Goal: Check status

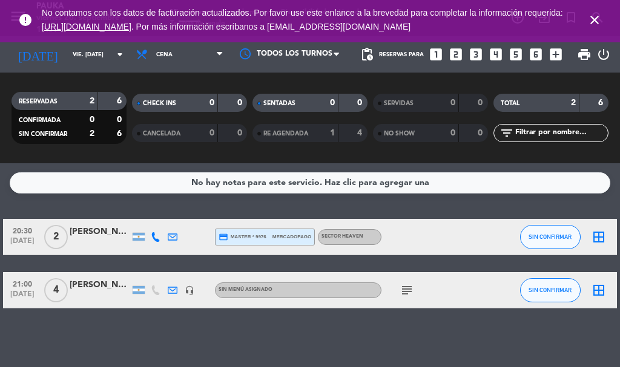
click at [426, 291] on div "subject" at bounding box center [432, 290] width 102 height 36
click at [413, 291] on icon "subject" at bounding box center [406, 290] width 15 height 15
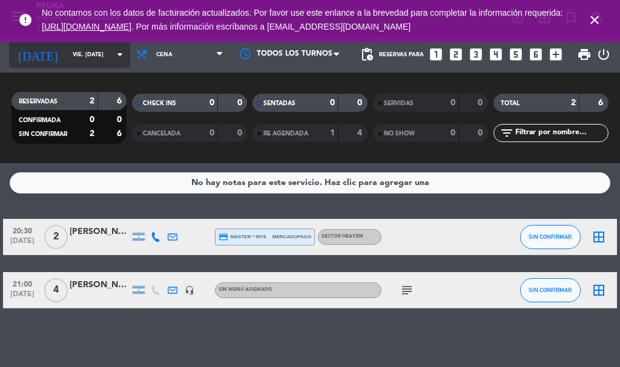
click at [67, 53] on input "vie. [DATE]" at bounding box center [106, 54] width 79 height 19
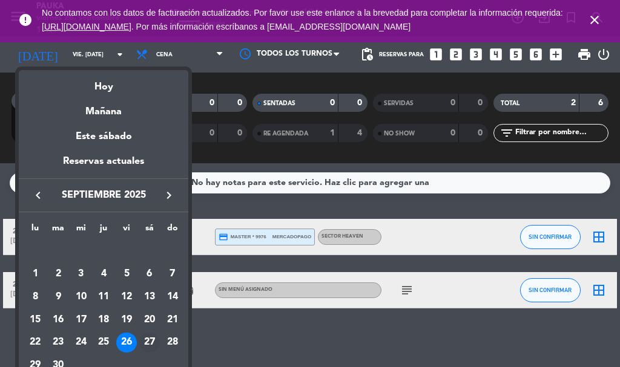
click at [149, 344] on div "27" at bounding box center [149, 343] width 21 height 21
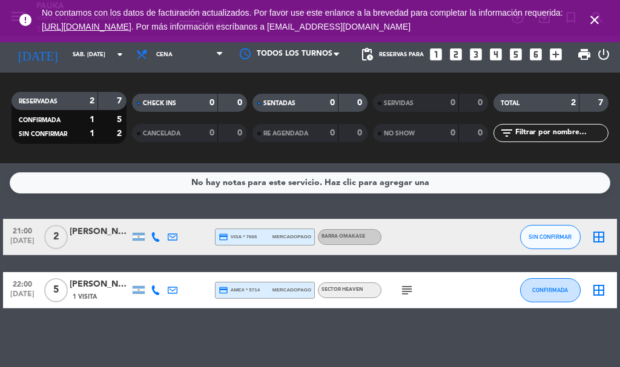
click at [98, 225] on div "[PERSON_NAME]" at bounding box center [100, 232] width 61 height 14
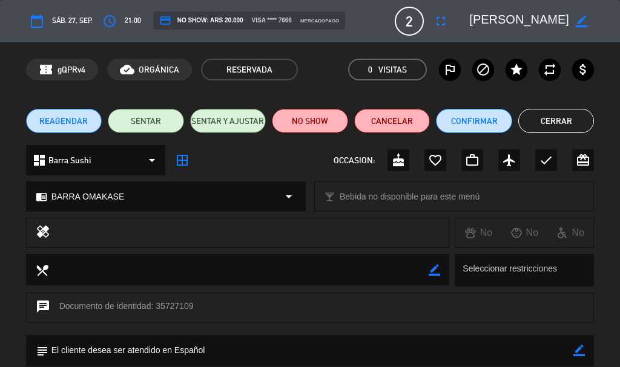
click at [555, 114] on button "Cerrar" at bounding box center [556, 121] width 76 height 24
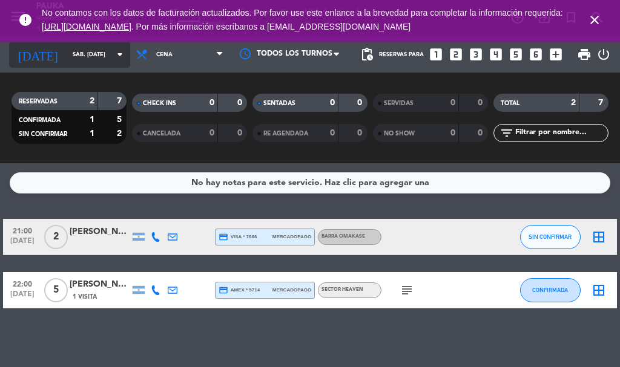
click at [67, 60] on input "sáb. [DATE]" at bounding box center [106, 54] width 79 height 19
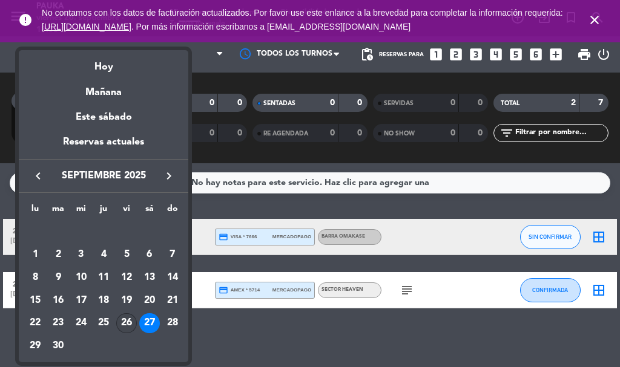
click at [127, 317] on div "26" at bounding box center [126, 324] width 21 height 21
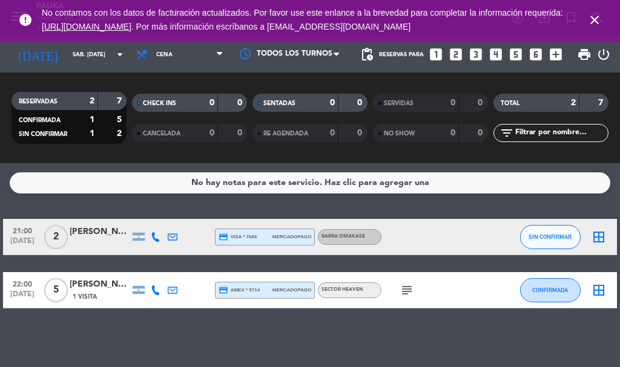
type input "vie. [DATE]"
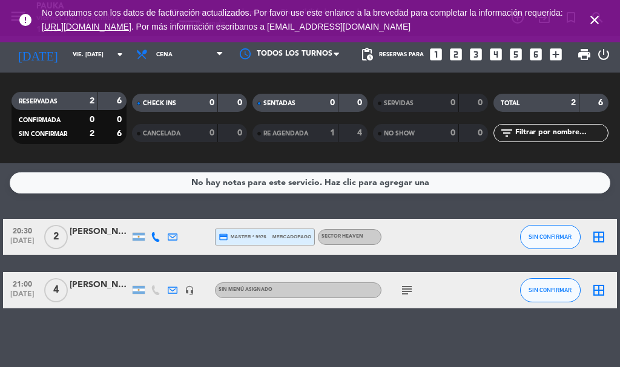
drag, startPoint x: 100, startPoint y: 233, endPoint x: 95, endPoint y: 239, distance: 7.8
click at [95, 239] on div "[PERSON_NAME]" at bounding box center [100, 237] width 61 height 24
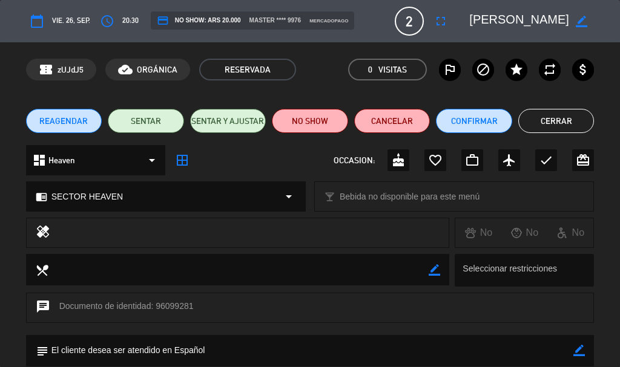
click at [582, 116] on button "Cerrar" at bounding box center [556, 121] width 76 height 24
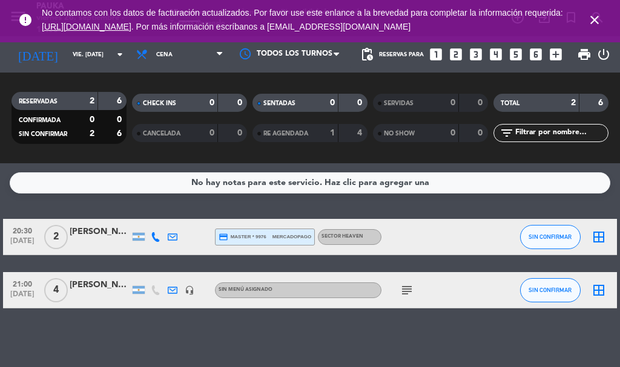
click at [105, 284] on div "[PERSON_NAME]" at bounding box center [100, 285] width 61 height 14
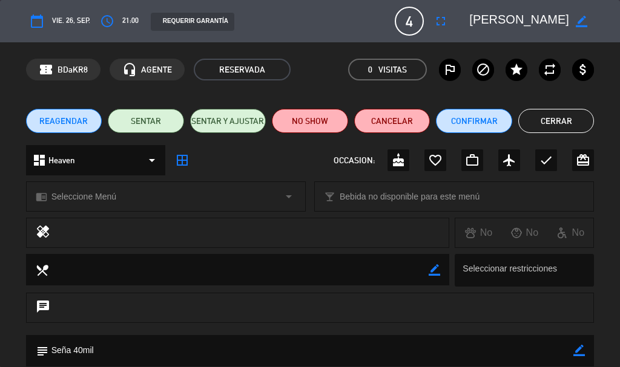
click at [527, 117] on button "Cerrar" at bounding box center [556, 121] width 76 height 24
